Goal: Communication & Community: Answer question/provide support

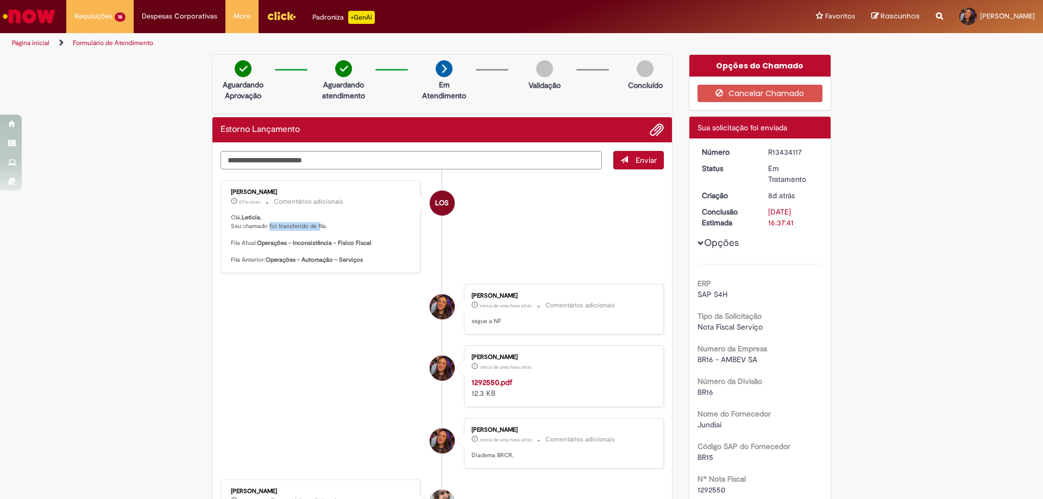
drag, startPoint x: 266, startPoint y: 225, endPoint x: 315, endPoint y: 228, distance: 49.5
click at [315, 228] on p "Olá, Leticia , Seu chamado foi transferido de fila. Fila Atual: Operações - Inc…" at bounding box center [321, 239] width 181 height 51
drag, startPoint x: 259, startPoint y: 243, endPoint x: 287, endPoint y: 242, distance: 28.3
click at [282, 243] on b "Operações - Inconsistência - Físico Fiscal" at bounding box center [314, 243] width 114 height 8
drag, startPoint x: 299, startPoint y: 242, endPoint x: 341, endPoint y: 243, distance: 42.4
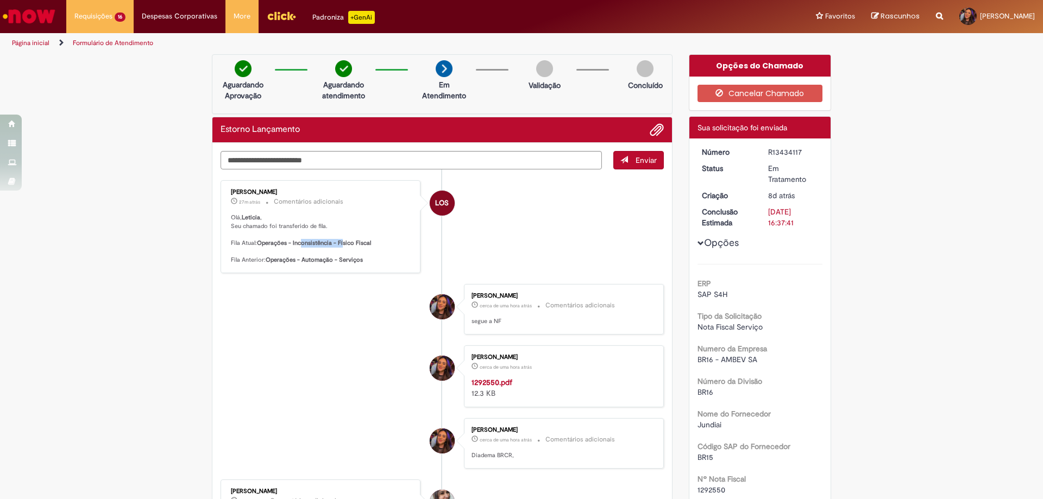
click at [339, 243] on b "Operações - Inconsistência - Físico Fiscal" at bounding box center [314, 243] width 114 height 8
drag, startPoint x: 347, startPoint y: 243, endPoint x: 360, endPoint y: 243, distance: 13.6
click at [360, 243] on b "Operações - Inconsistência - Físico Fiscal" at bounding box center [314, 243] width 114 height 8
drag, startPoint x: 242, startPoint y: 259, endPoint x: 334, endPoint y: 257, distance: 91.8
click at [333, 257] on p "Olá, Leticia , Seu chamado foi transferido de fila. Fila Atual: Operações - Inc…" at bounding box center [321, 239] width 181 height 51
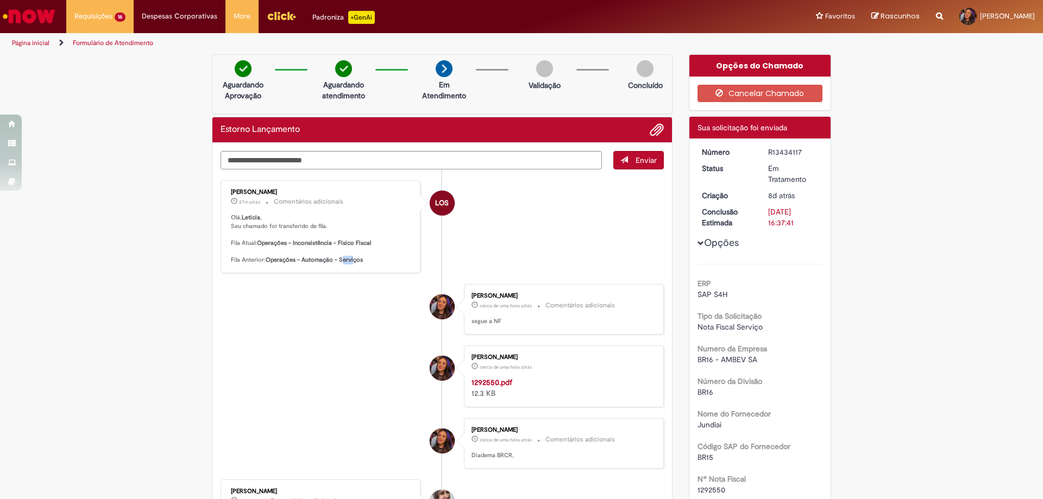
drag, startPoint x: 336, startPoint y: 257, endPoint x: 344, endPoint y: 255, distance: 8.3
click at [348, 257] on b "Operações - Automação - Serviços" at bounding box center [314, 260] width 97 height 8
drag, startPoint x: 290, startPoint y: 226, endPoint x: 320, endPoint y: 231, distance: 30.8
click at [320, 231] on p "Olá, Leticia , Seu chamado foi transferido de fila. Fila Atual: Operações - Inc…" at bounding box center [321, 239] width 181 height 51
click at [337, 160] on textarea "Digite sua mensagem aqui..." at bounding box center [411, 160] width 381 height 18
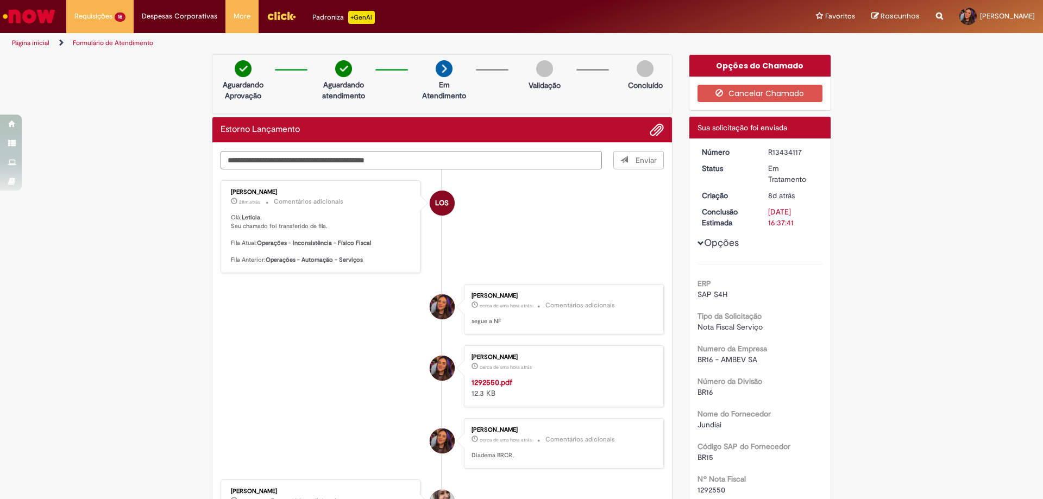
type textarea "**********"
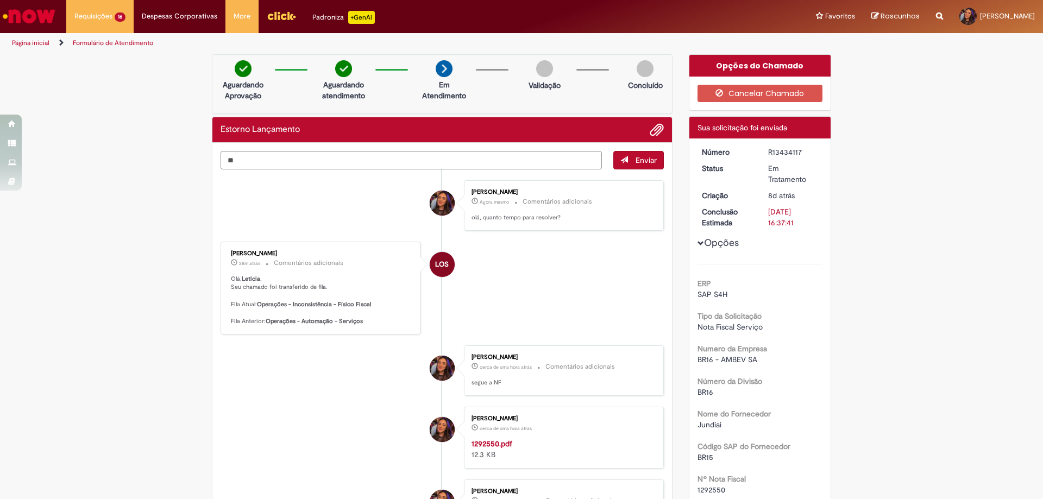
type textarea "*"
type textarea "**********"
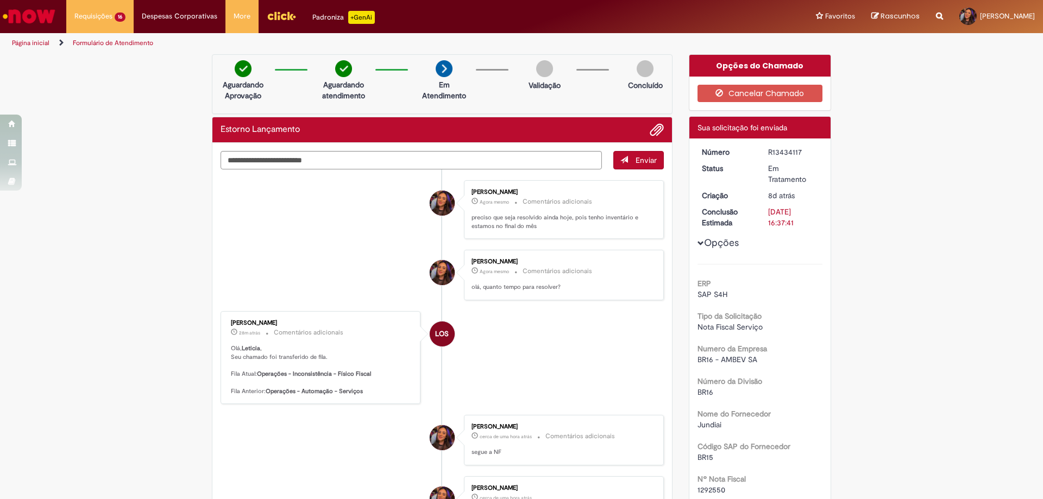
drag, startPoint x: 284, startPoint y: 250, endPoint x: 223, endPoint y: 325, distance: 96.5
click at [224, 325] on div "[PERSON_NAME] 28m atrás 28 minutos atrás Comentários adicionais Olá, Leticia , …" at bounding box center [320, 358] width 193 height 86
copy div "[PERSON_NAME]"
click at [782, 149] on div "R13434117" at bounding box center [793, 152] width 51 height 11
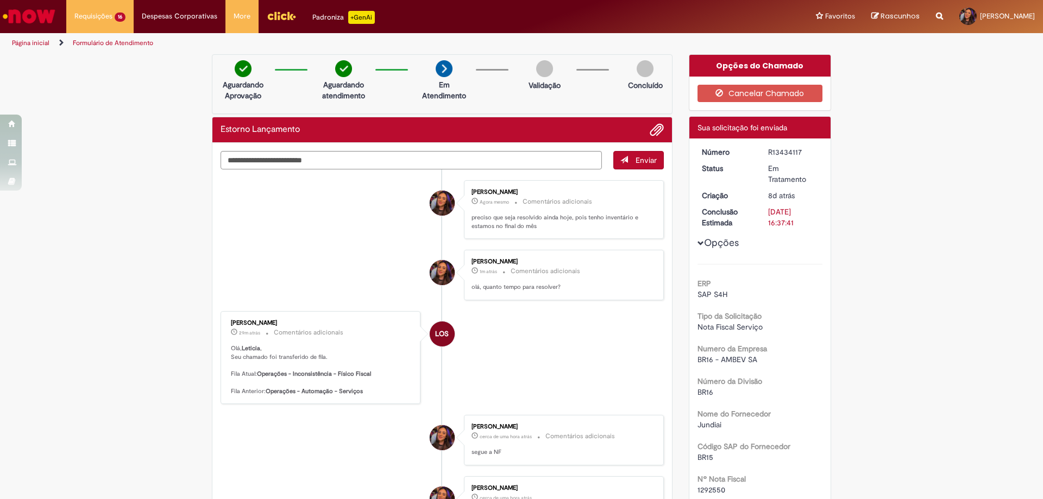
copy div "R13434117"
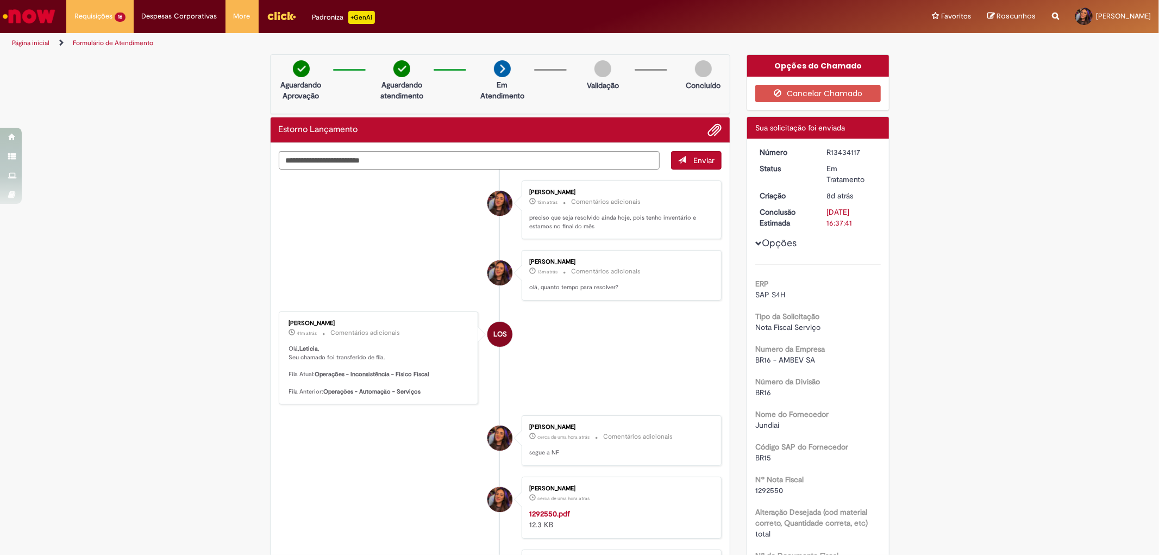
scroll to position [60, 0]
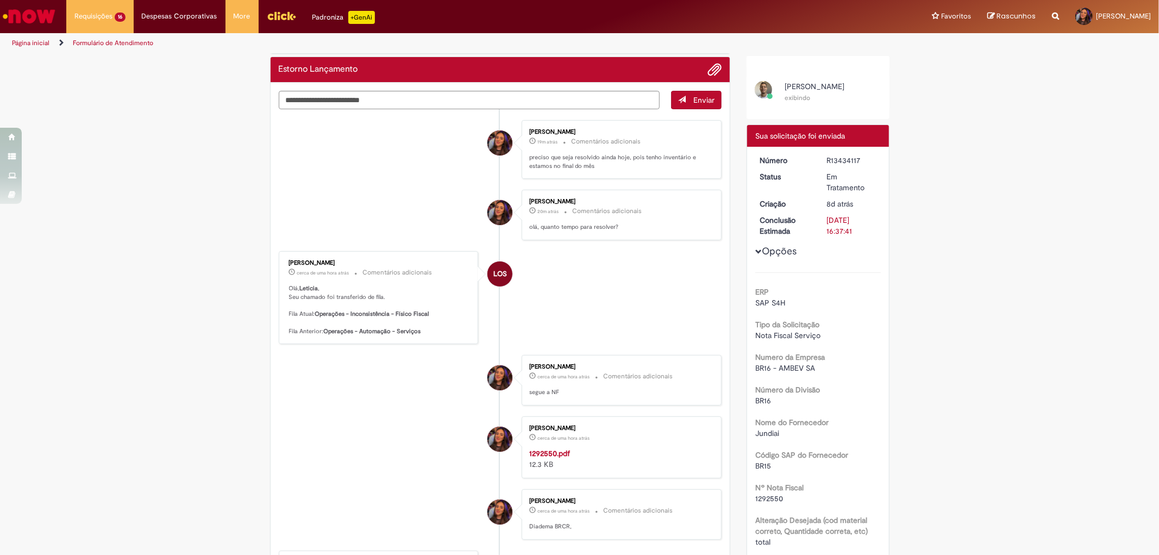
drag, startPoint x: 778, startPoint y: 82, endPoint x: 878, endPoint y: 85, distance: 100.0
click at [878, 85] on li "[PERSON_NAME][DEMOGRAPHIC_DATA] exibindo" at bounding box center [818, 92] width 143 height 33
copy span "[PERSON_NAME]"
click at [848, 155] on div "R13434117" at bounding box center [851, 160] width 51 height 11
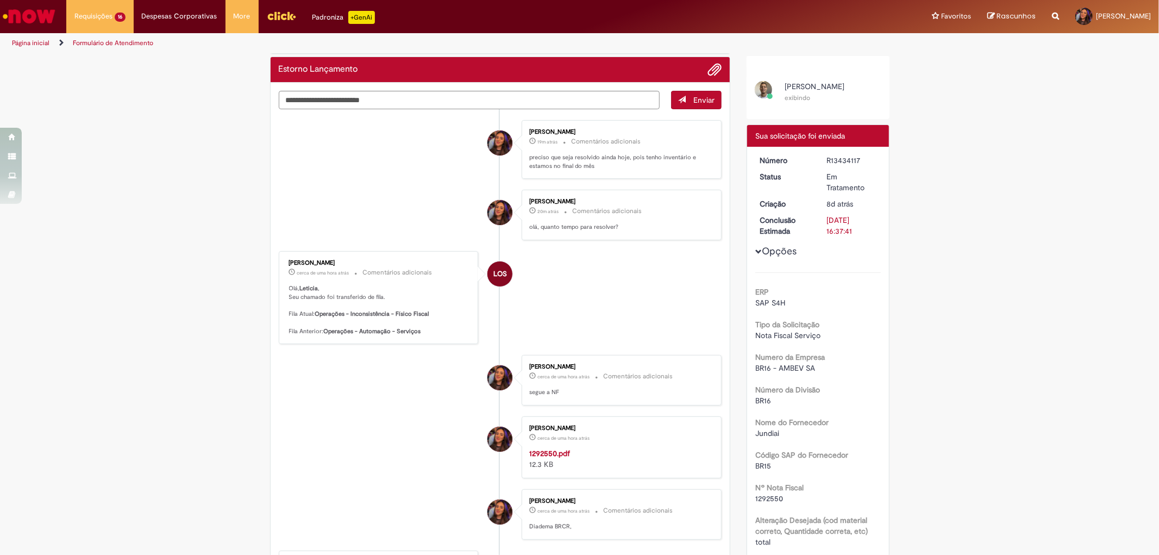
copy div "R13434117"
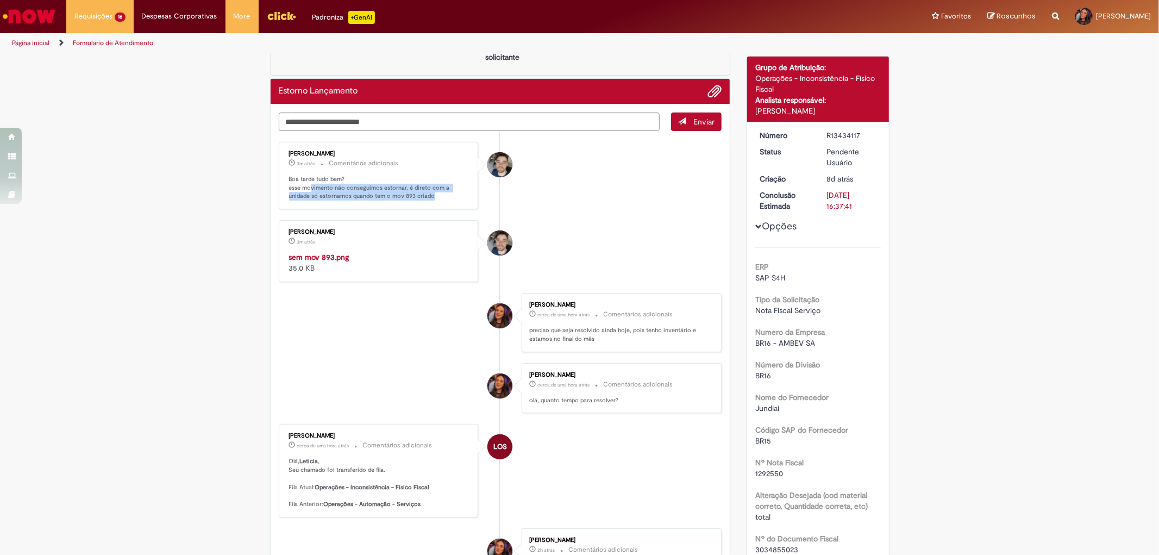
drag, startPoint x: 306, startPoint y: 186, endPoint x: 418, endPoint y: 194, distance: 112.2
click at [418, 194] on p "Boa tarde tudo bem? esse movimento não conseguimos estornar, é direto com a uni…" at bounding box center [379, 188] width 181 height 26
drag, startPoint x: 415, startPoint y: 194, endPoint x: 373, endPoint y: 134, distance: 73.4
click at [282, 173] on div "[PERSON_NAME] 3m atrás 3 minutos atrás Comentários adicionais Boa tarde tudo be…" at bounding box center [378, 175] width 193 height 61
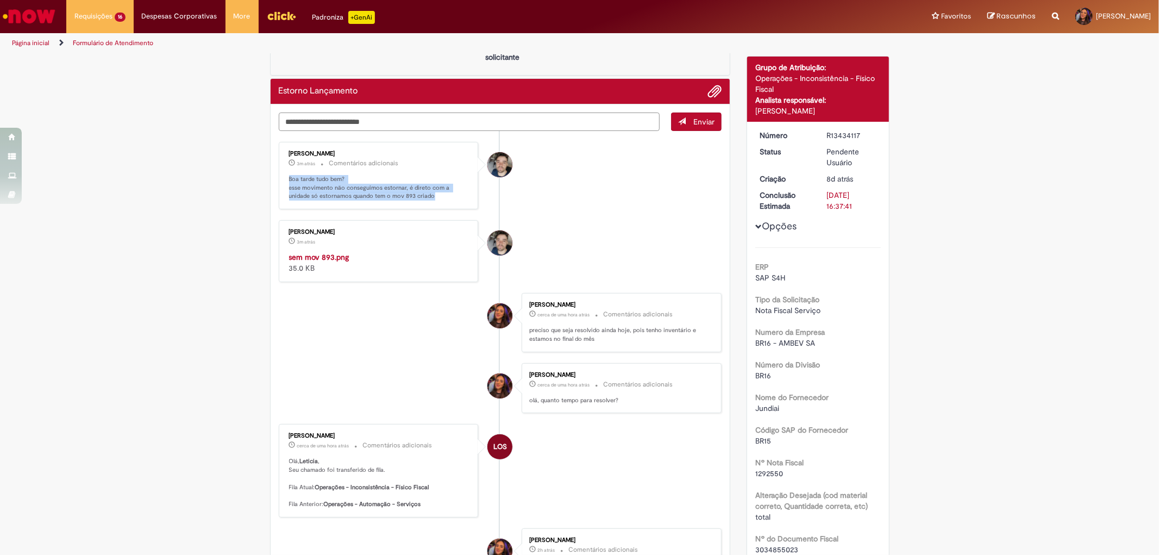
click at [409, 122] on textarea "Digite sua mensagem aqui..." at bounding box center [469, 121] width 381 height 18
type textarea "**********"
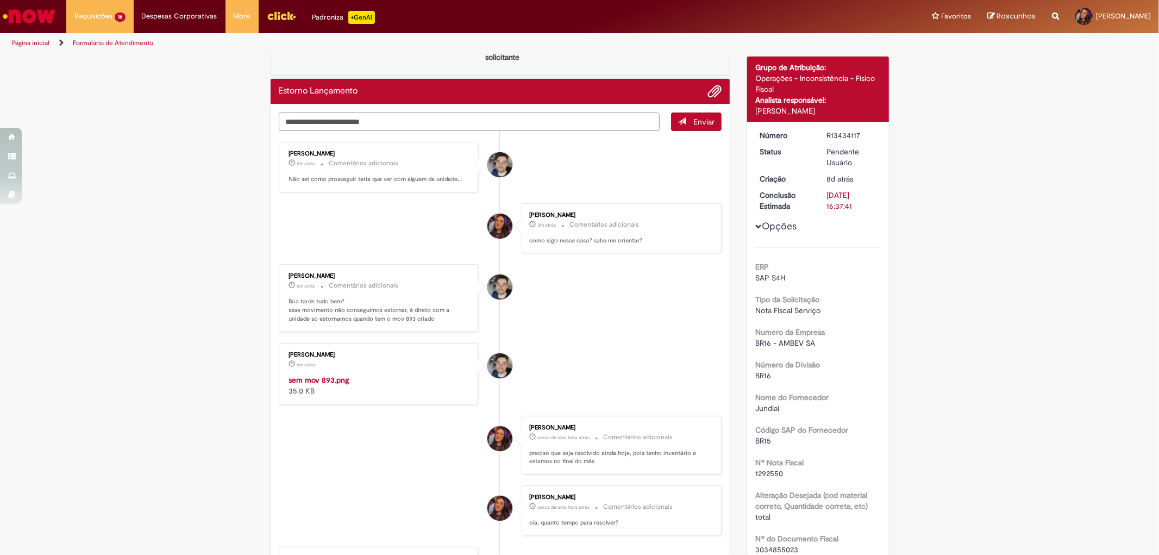
scroll to position [181, 0]
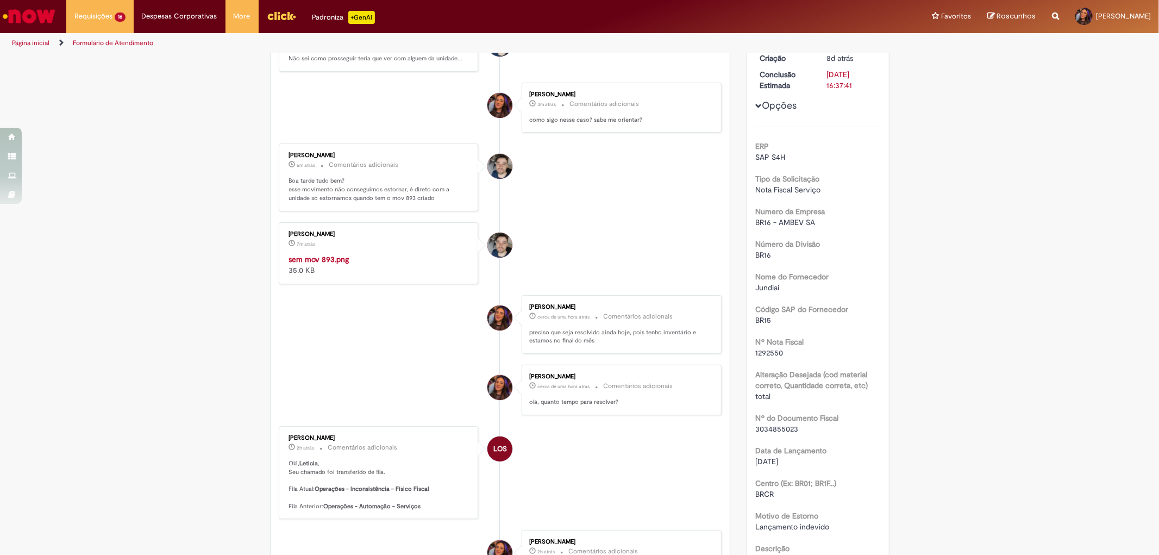
drag, startPoint x: 28, startPoint y: 278, endPoint x: 24, endPoint y: 89, distance: 189.1
click at [29, 274] on div "Verificar Código de Barras Aguardando Aprovação Aguardando atendimento Em Atend…" at bounding box center [579, 481] width 1159 height 1216
